Goal: Navigation & Orientation: Find specific page/section

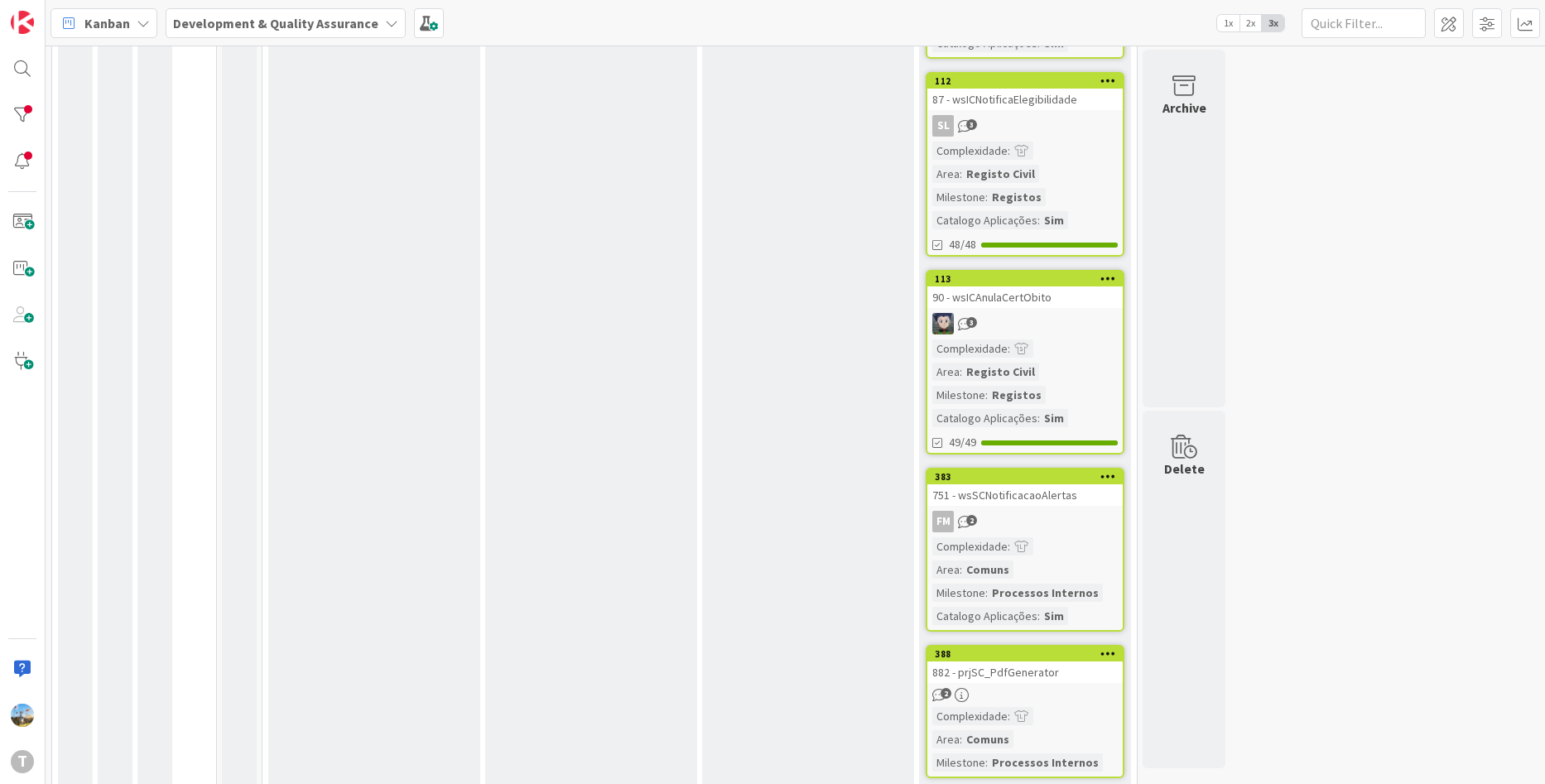
scroll to position [414, 0]
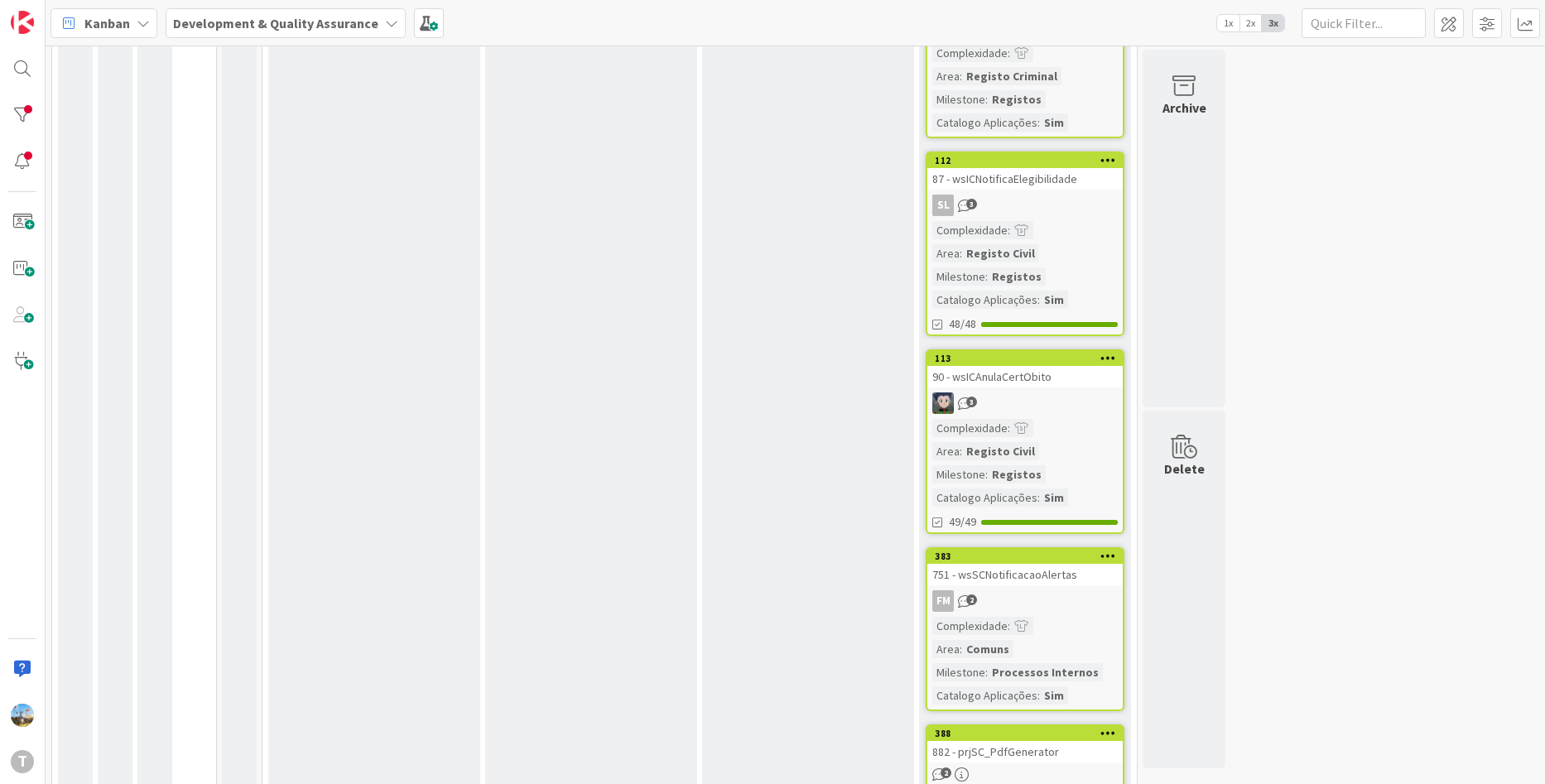
click at [1069, 433] on div "Complexidade : Area : Registo Civil Milestone : Registos Catalogo Aplicações : …" at bounding box center [1025, 462] width 186 height 88
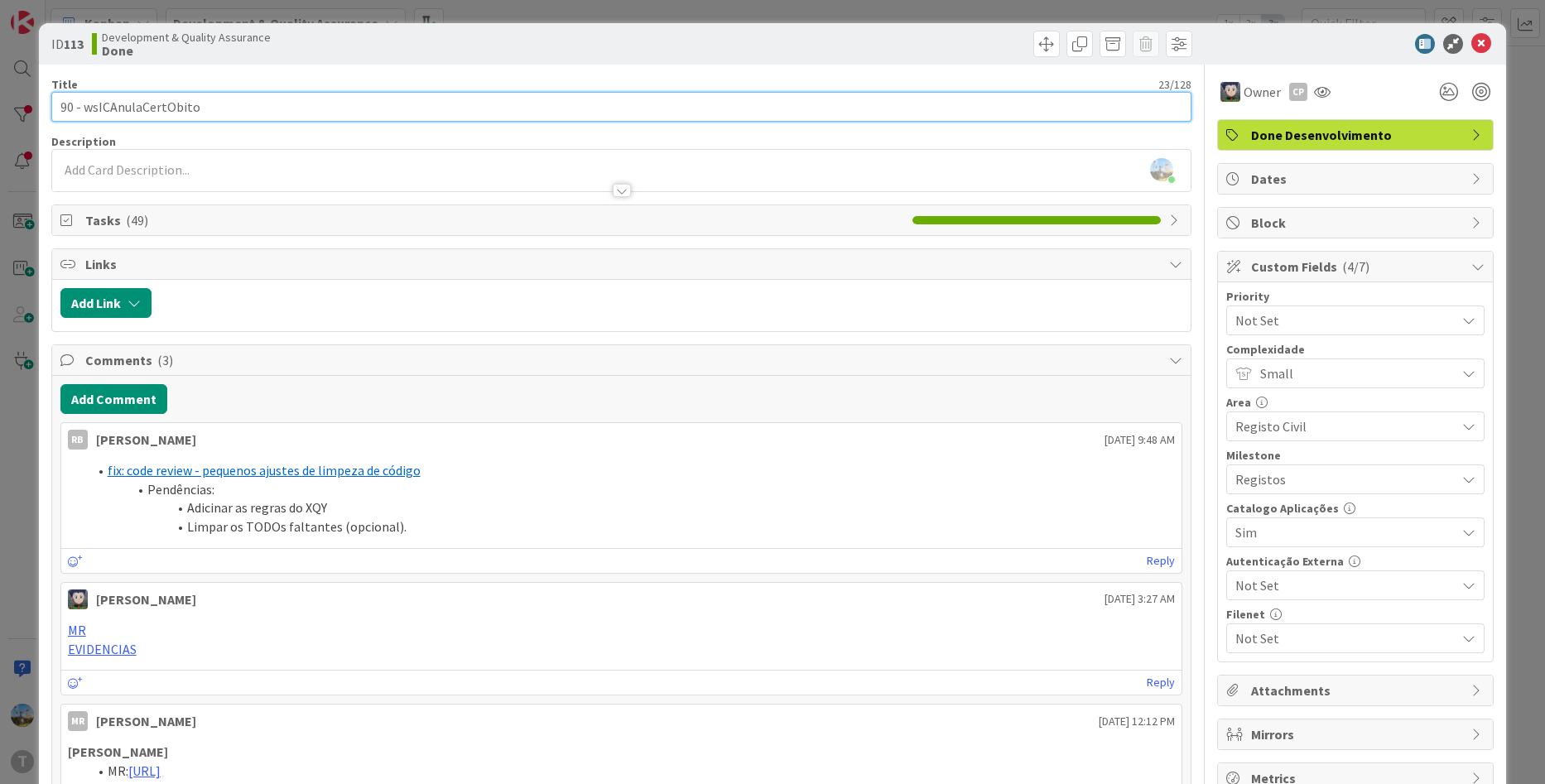
click at [147, 96] on input "90 - wsICAnulaCertObito" at bounding box center [621, 107] width 1141 height 29
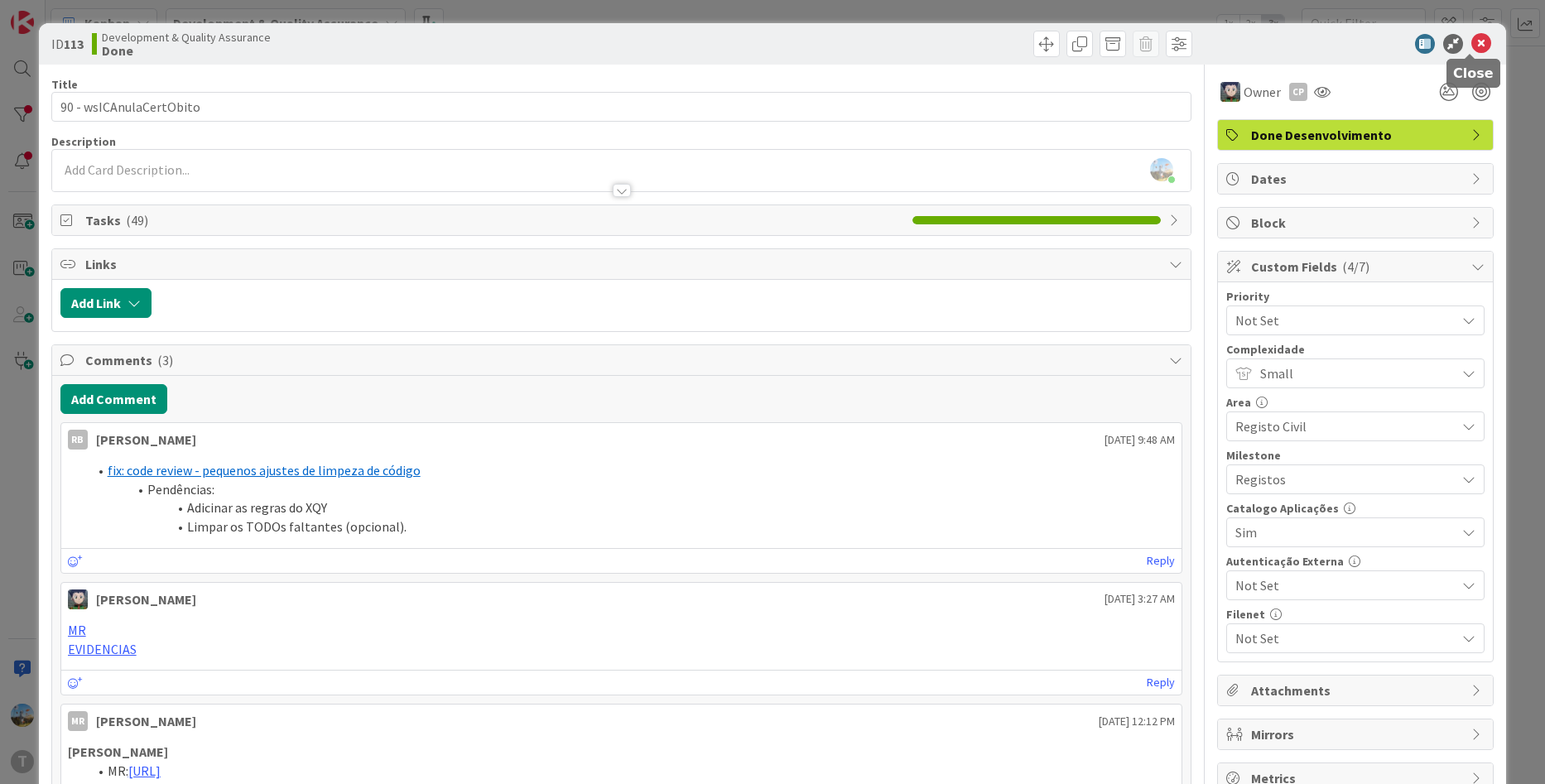
click at [1477, 42] on icon at bounding box center [1481, 43] width 20 height 20
